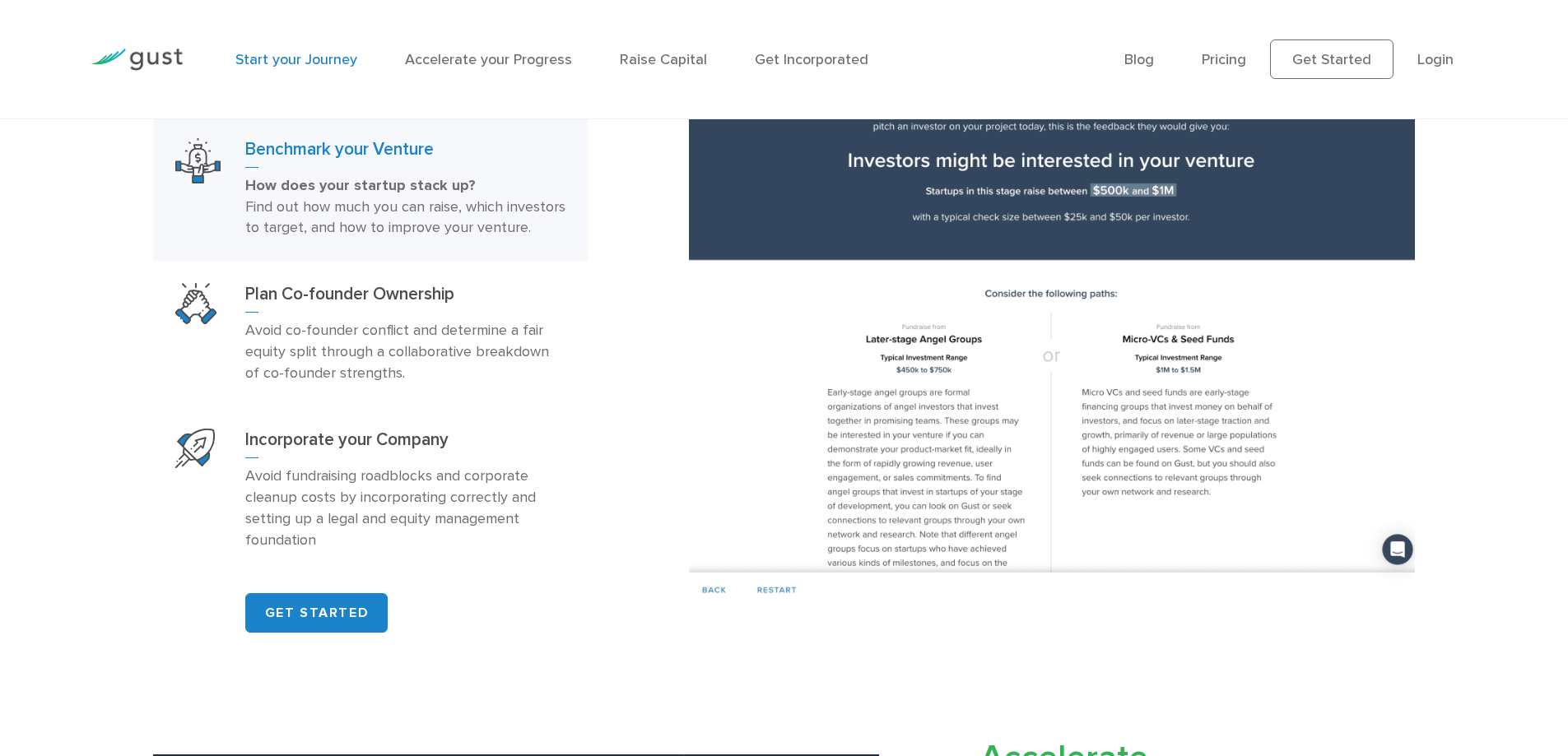
scroll to position [1152, 0]
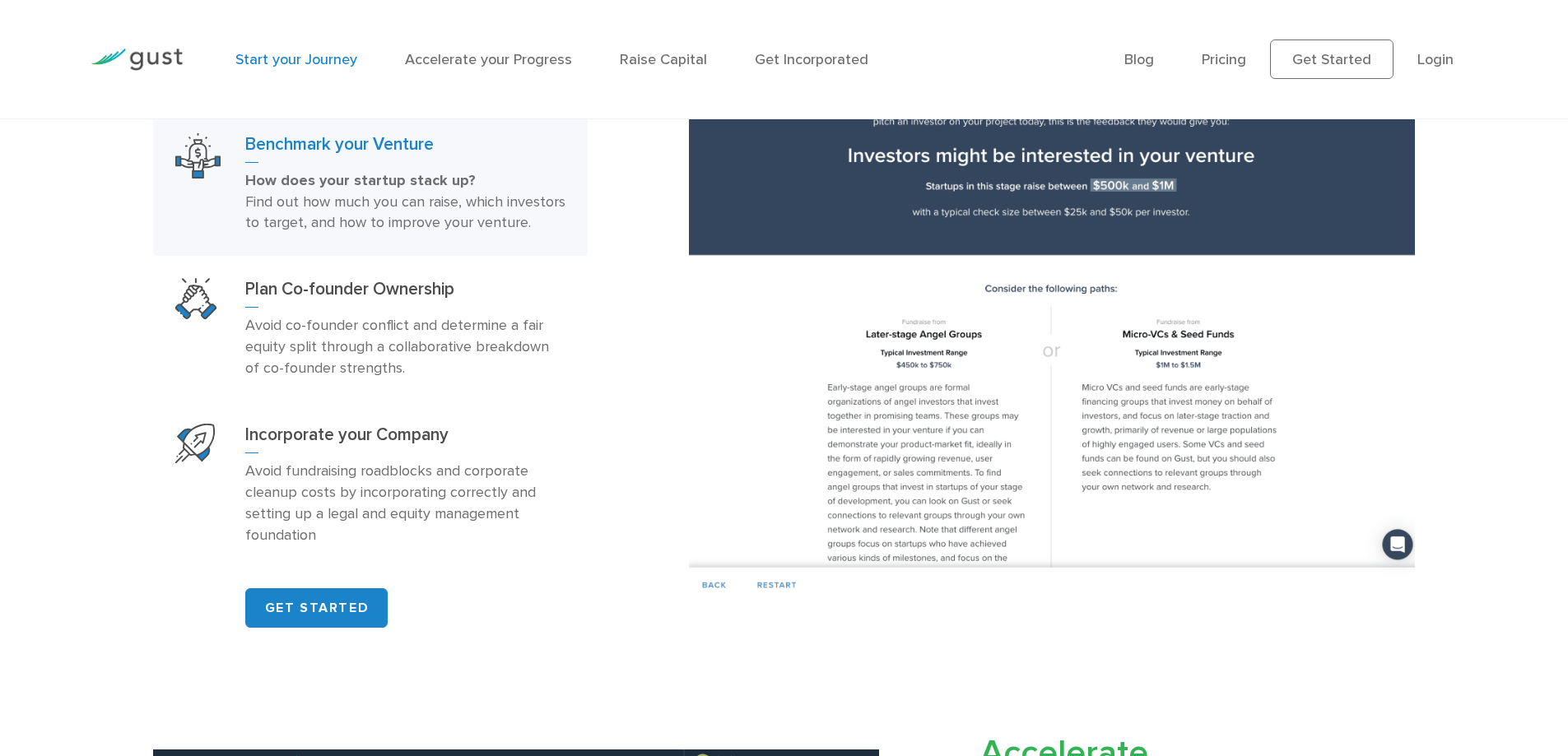
click at [318, 59] on link "Start your Journey" at bounding box center [297, 60] width 122 height 17
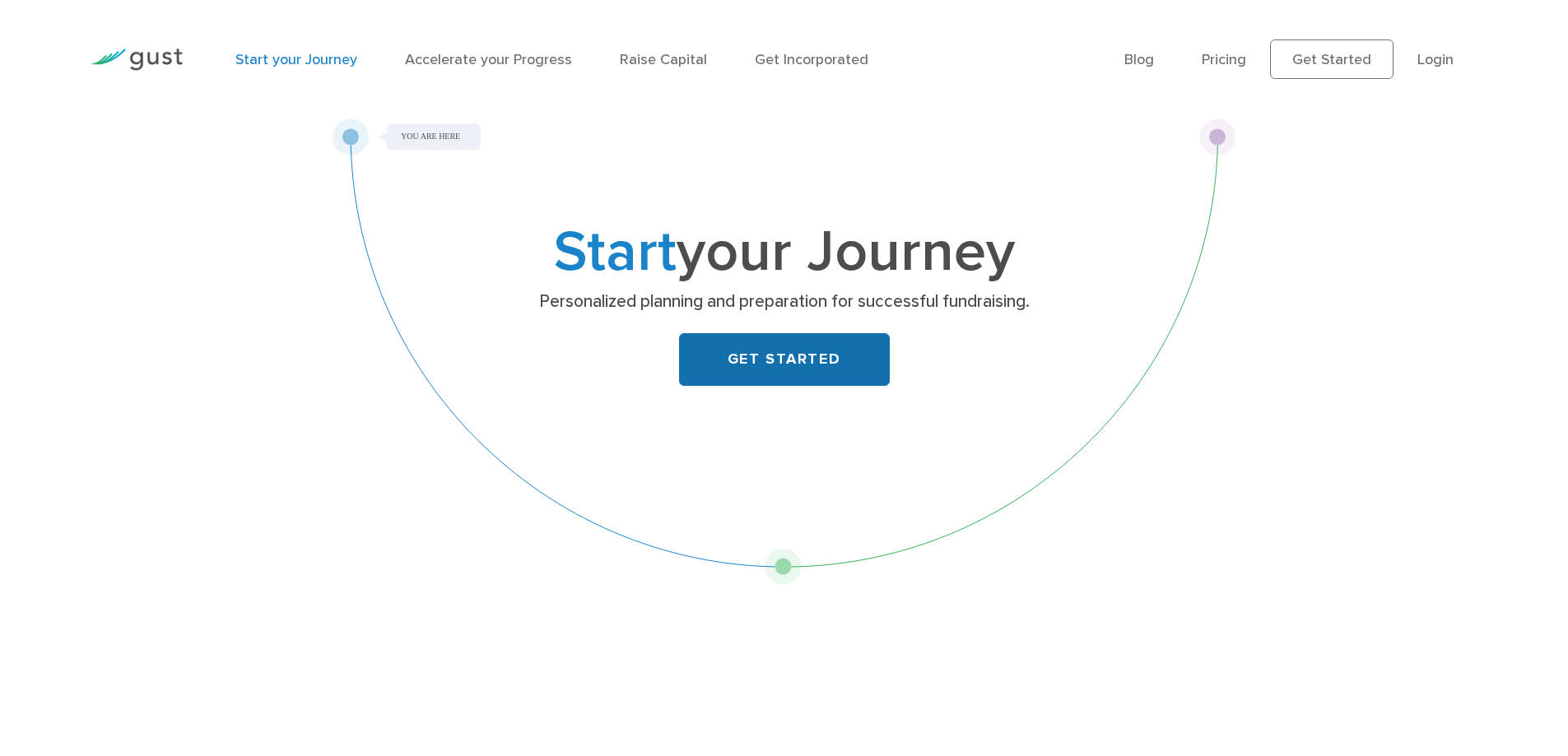
click at [785, 365] on link "GET STARTED" at bounding box center [784, 359] width 211 height 52
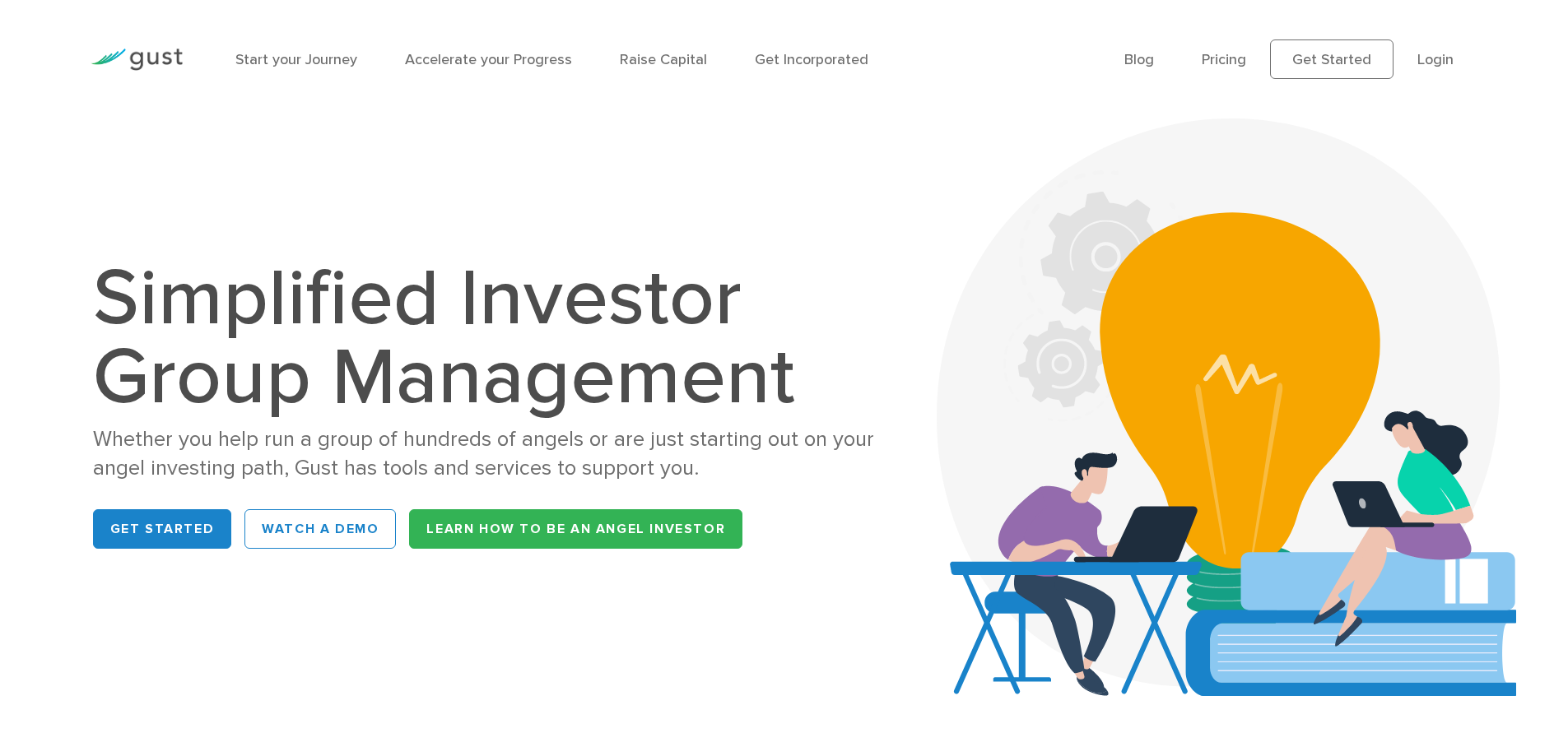
click at [670, 50] on li "Raise Capital" at bounding box center [664, 60] width 87 height 22
click at [670, 65] on link "Raise Capital" at bounding box center [664, 60] width 87 height 17
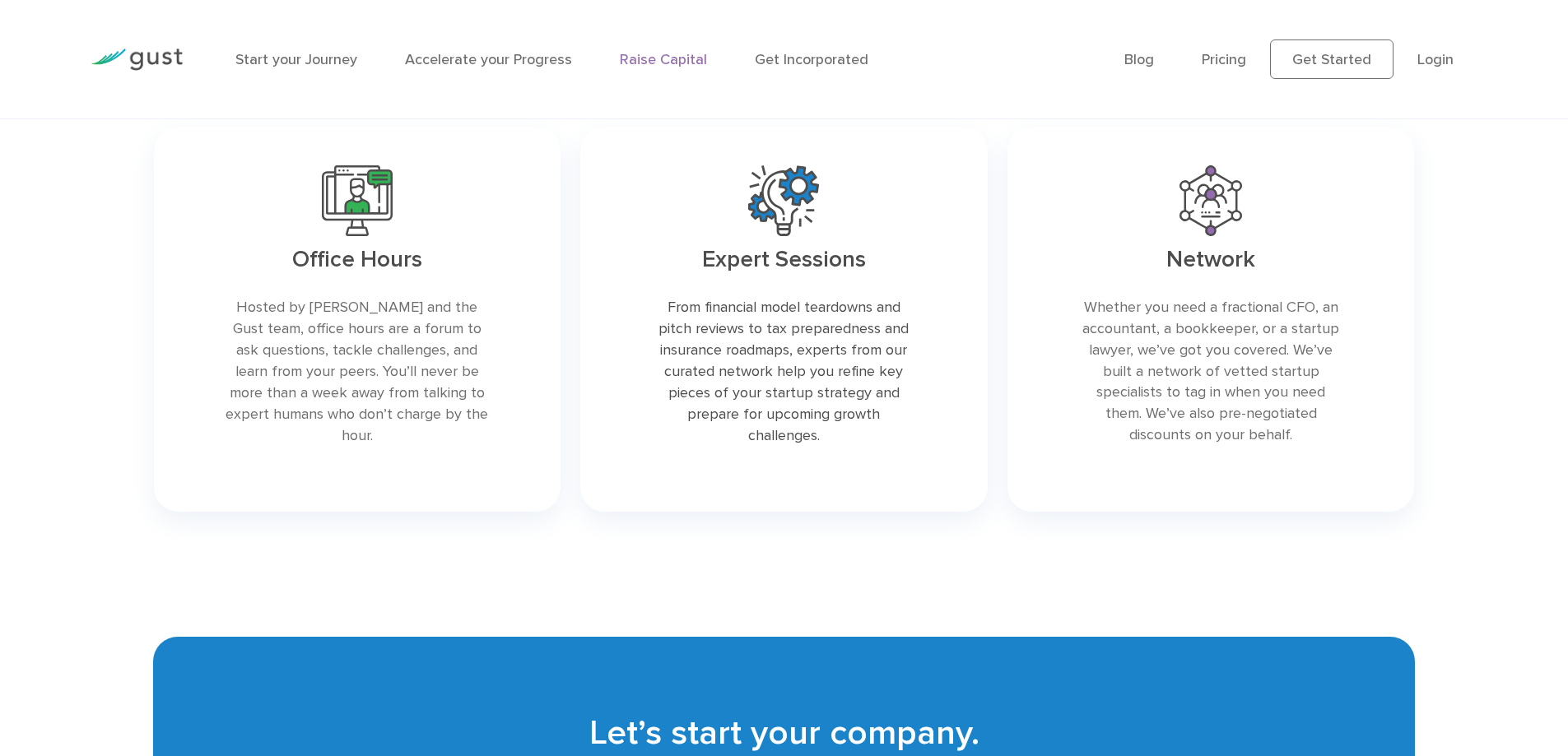
scroll to position [3501, 0]
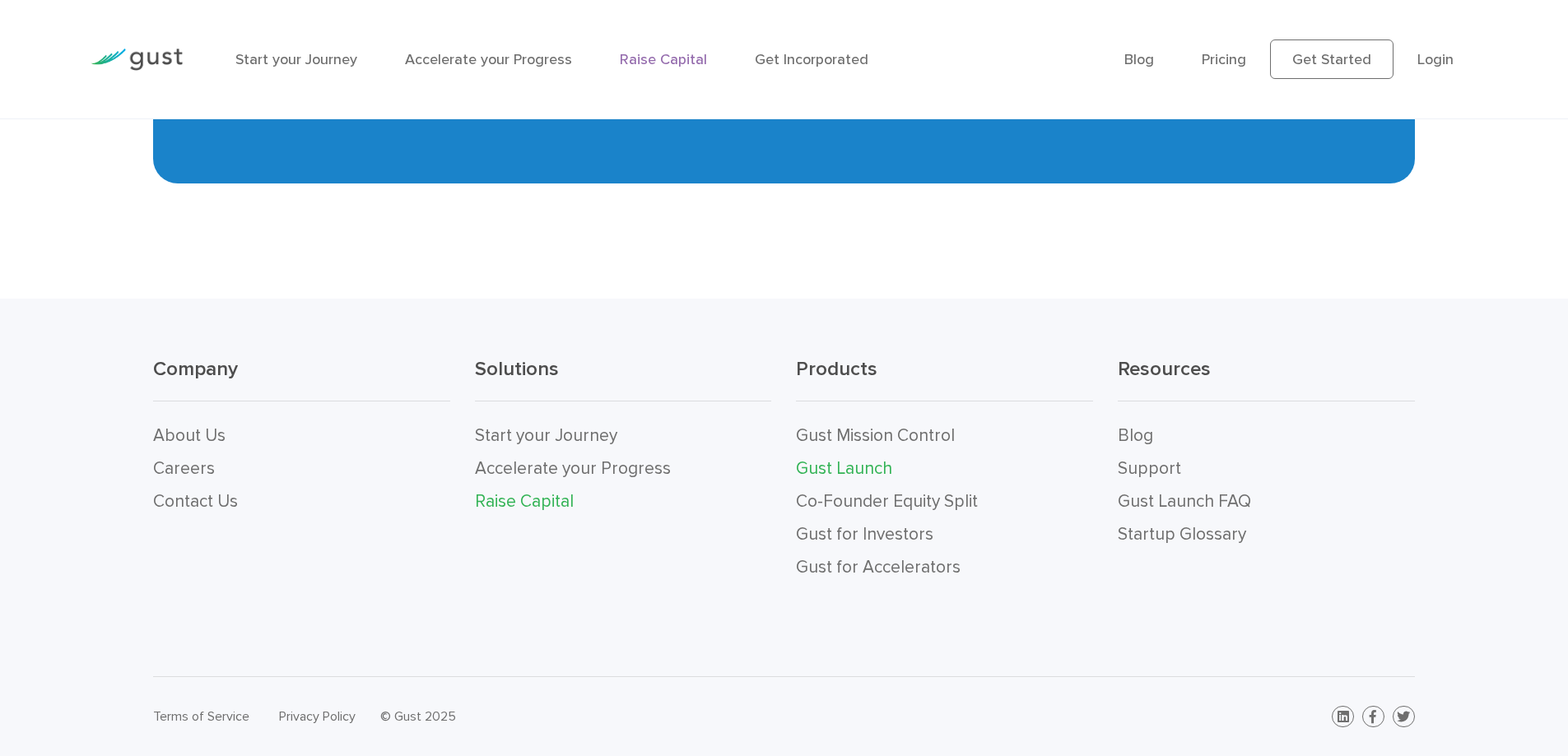
click at [841, 469] on link "Gust Launch" at bounding box center [844, 469] width 96 height 21
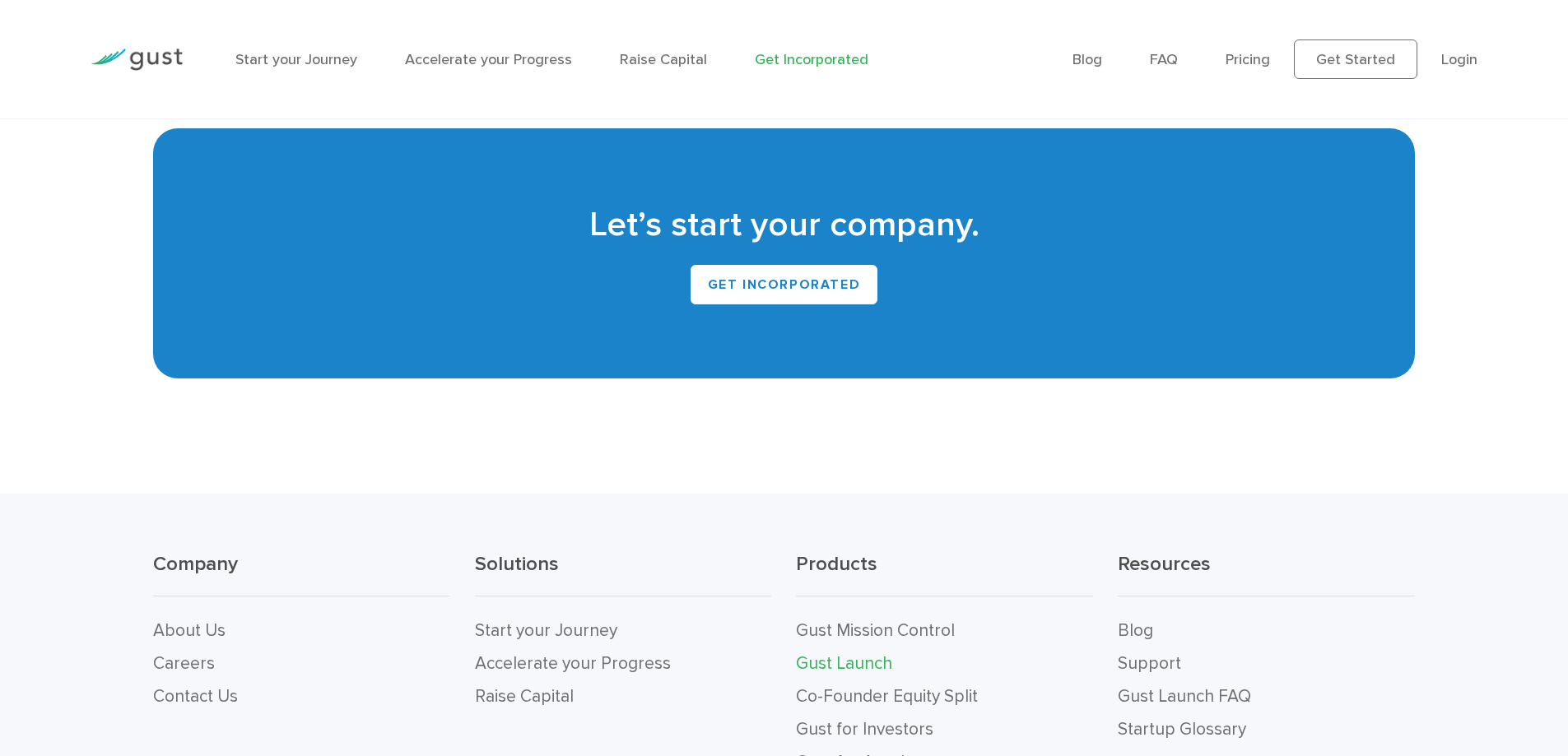
scroll to position [10196, 0]
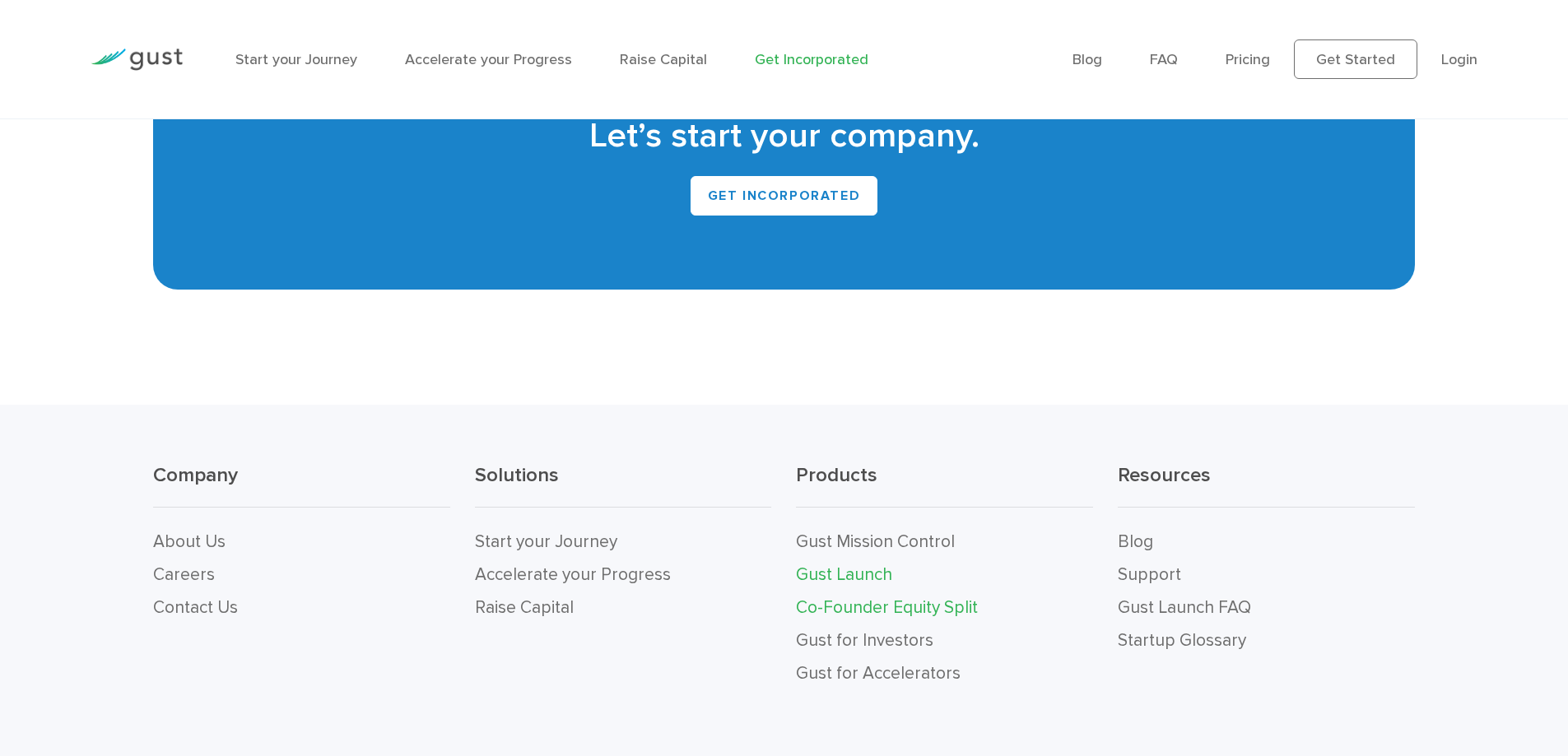
click at [892, 597] on link "Co-Founder Equity Split" at bounding box center [886, 608] width 182 height 21
